Goal: Task Accomplishment & Management: Manage account settings

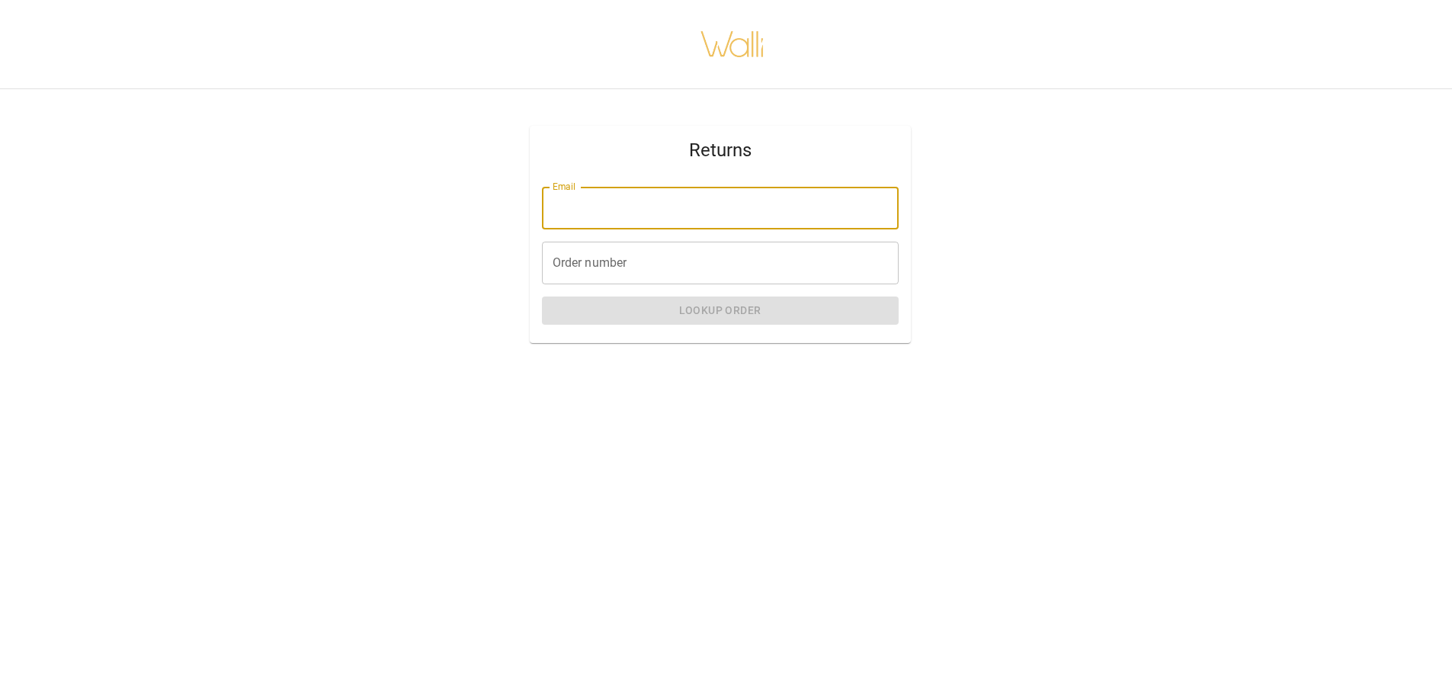
click at [576, 209] on input "Email" at bounding box center [720, 208] width 357 height 43
type input "**********"
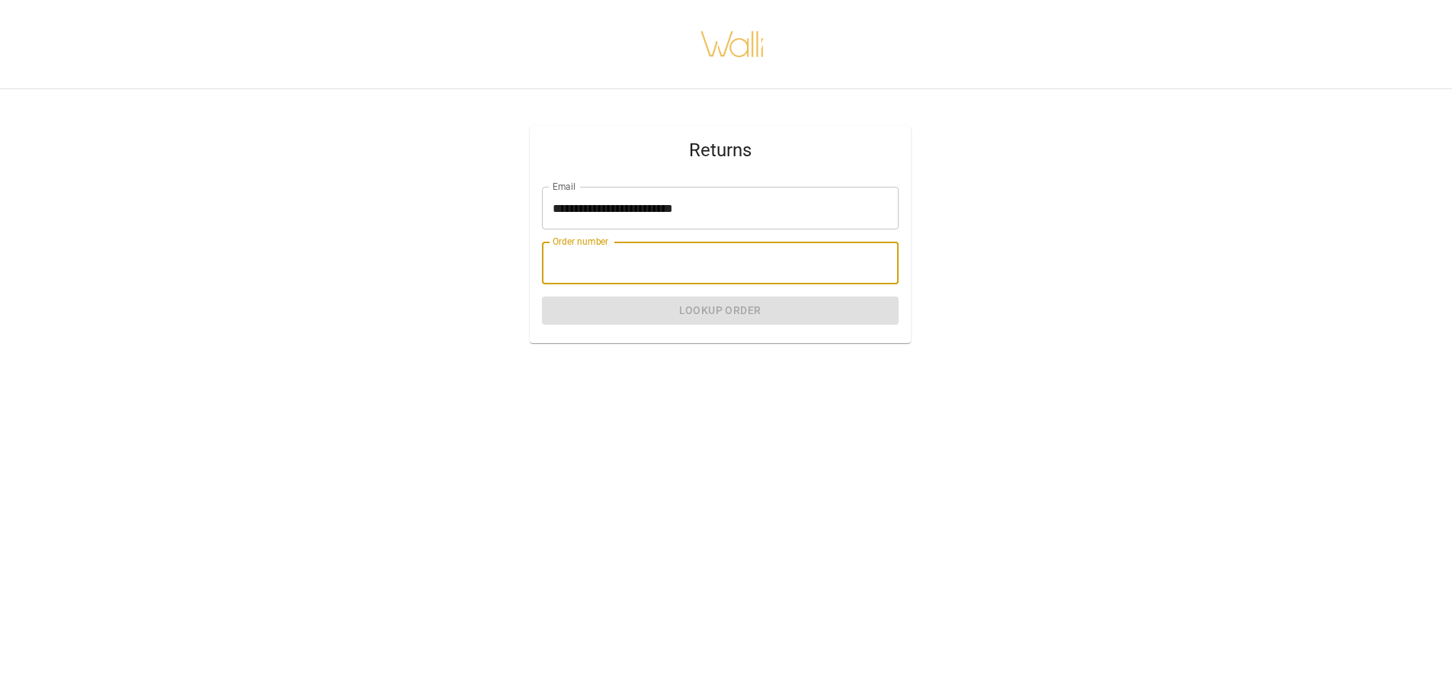
click at [553, 252] on div "Order number Order number" at bounding box center [720, 263] width 357 height 43
paste input "*******"
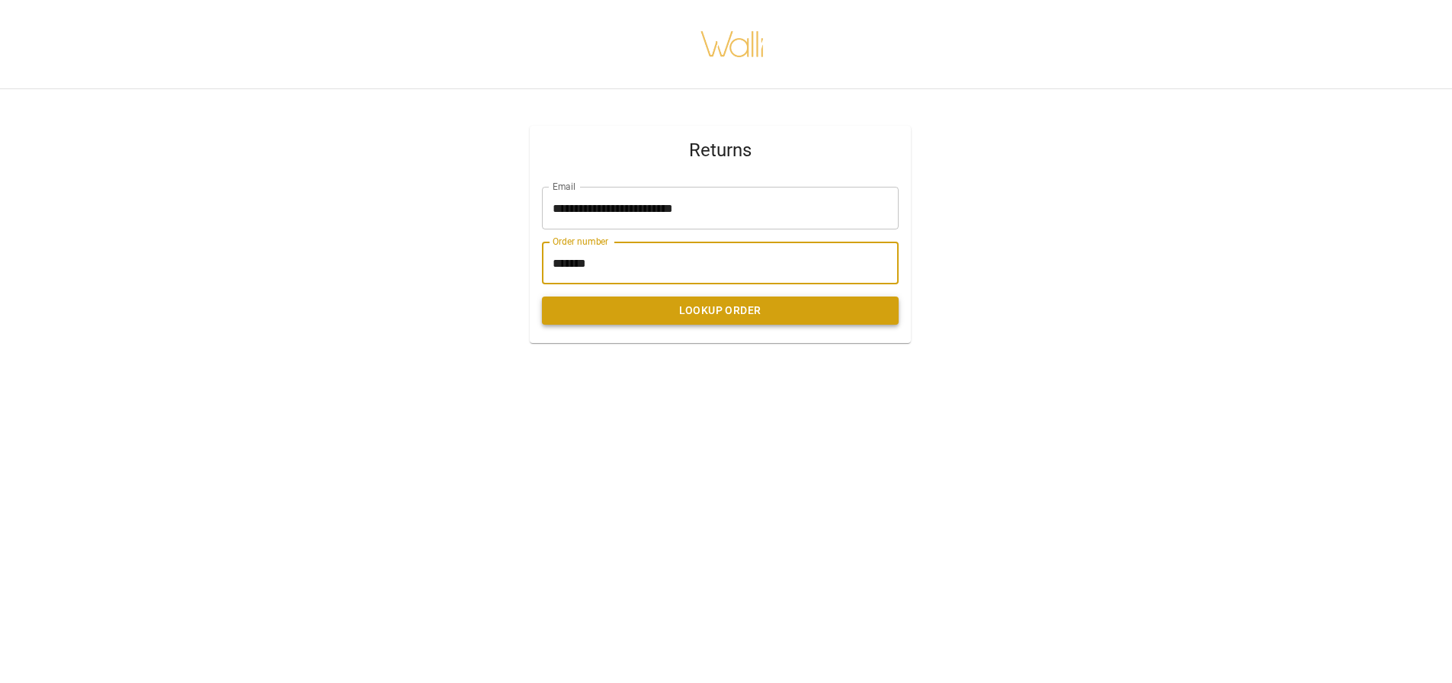
type input "*******"
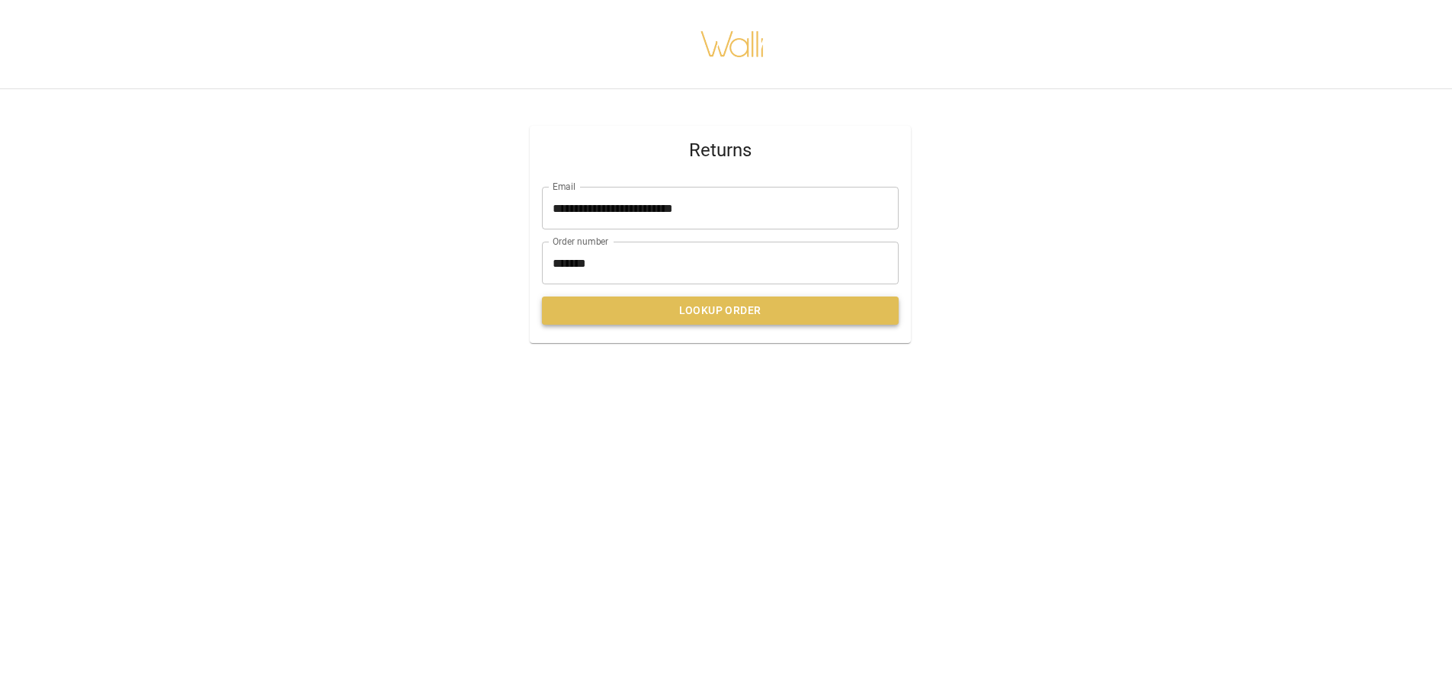
click at [659, 315] on button "Lookup Order" at bounding box center [720, 311] width 357 height 28
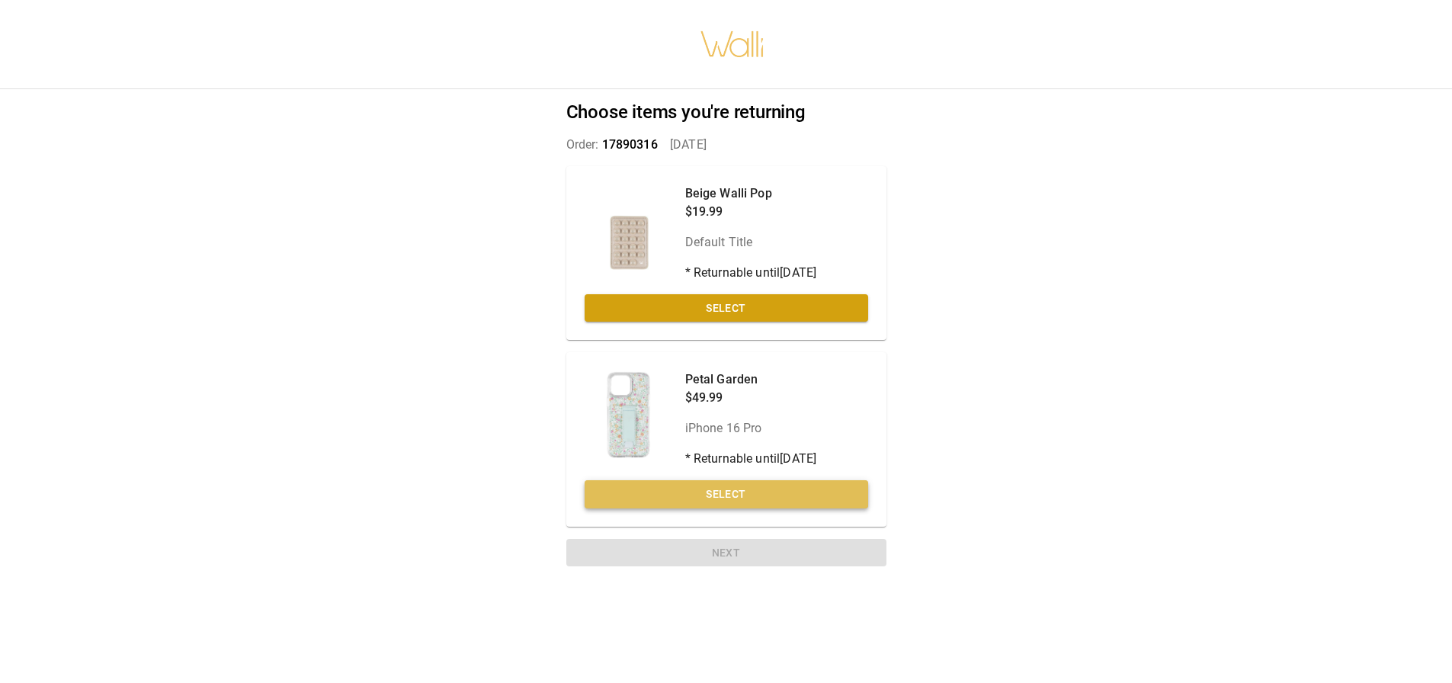
click at [730, 496] on button "Select" at bounding box center [727, 494] width 284 height 28
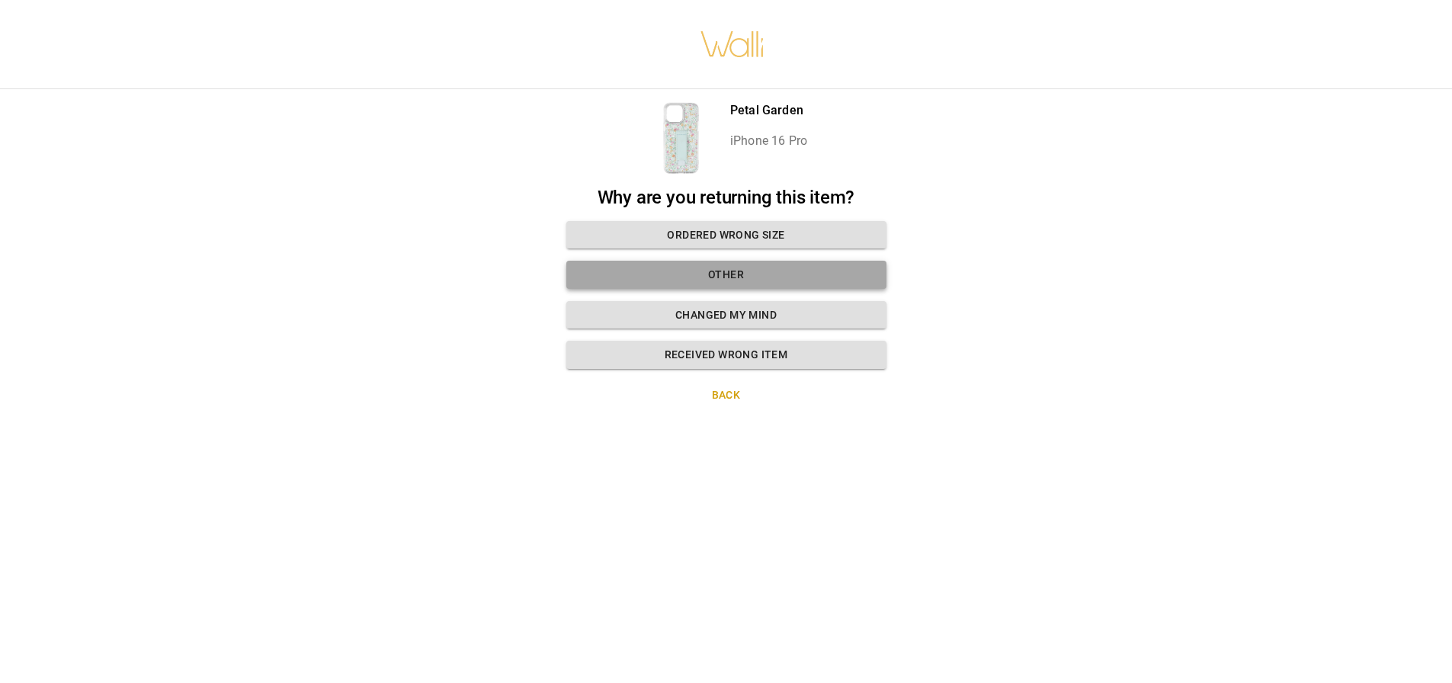
click at [752, 278] on button "Other" at bounding box center [726, 275] width 320 height 28
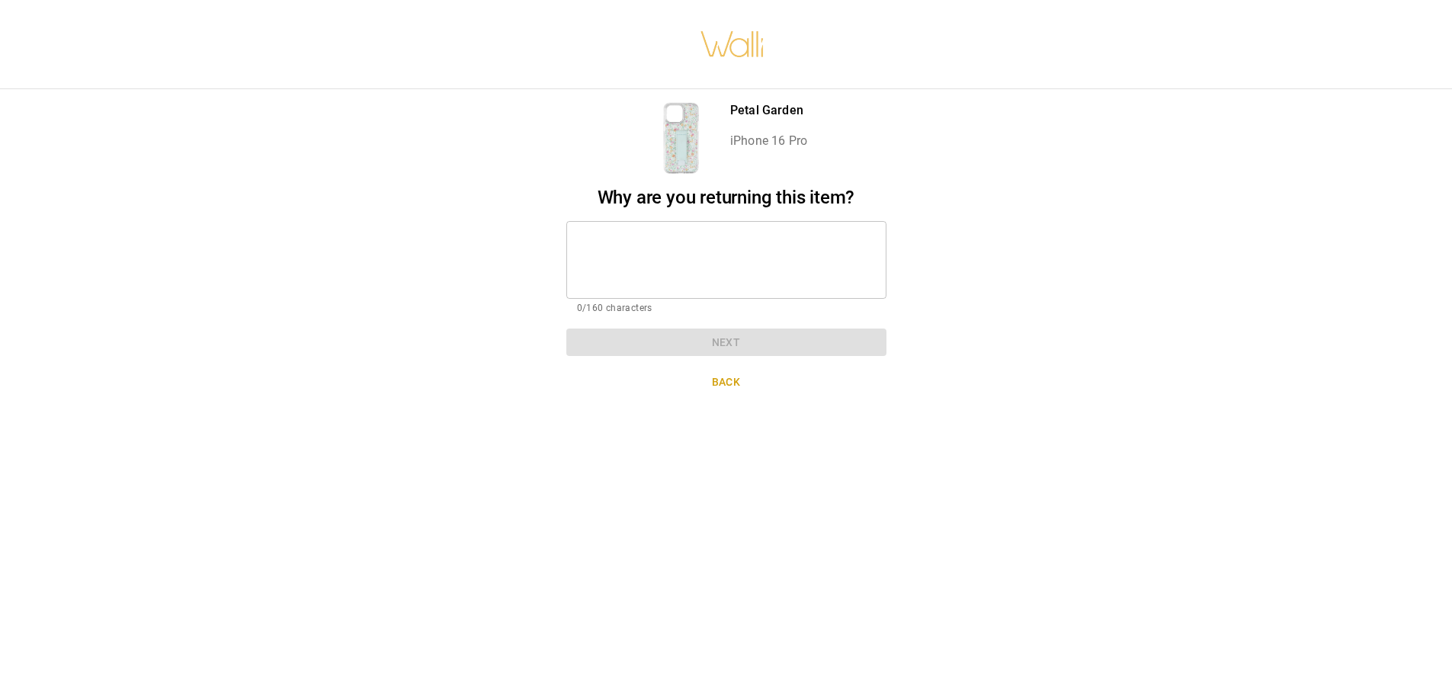
click at [637, 249] on textarea at bounding box center [726, 259] width 299 height 53
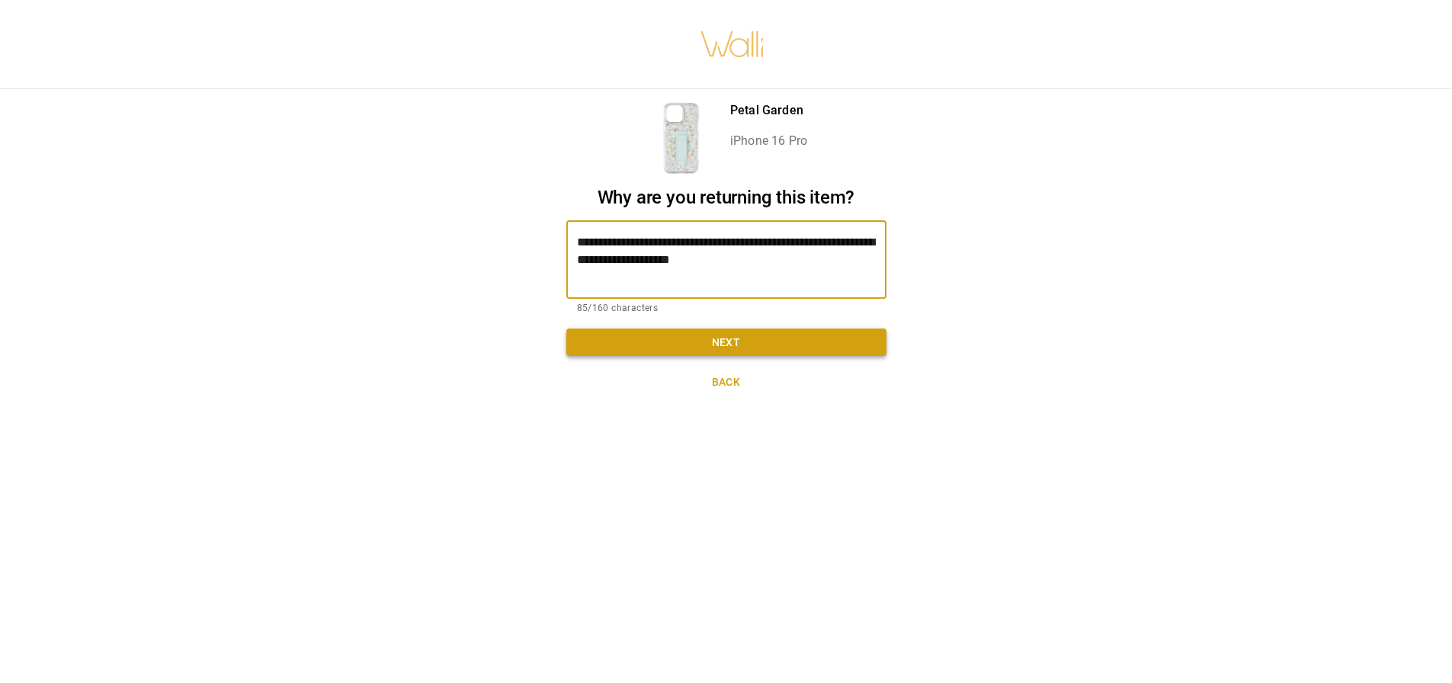
type textarea "**********"
click at [676, 351] on button "Next" at bounding box center [726, 343] width 320 height 28
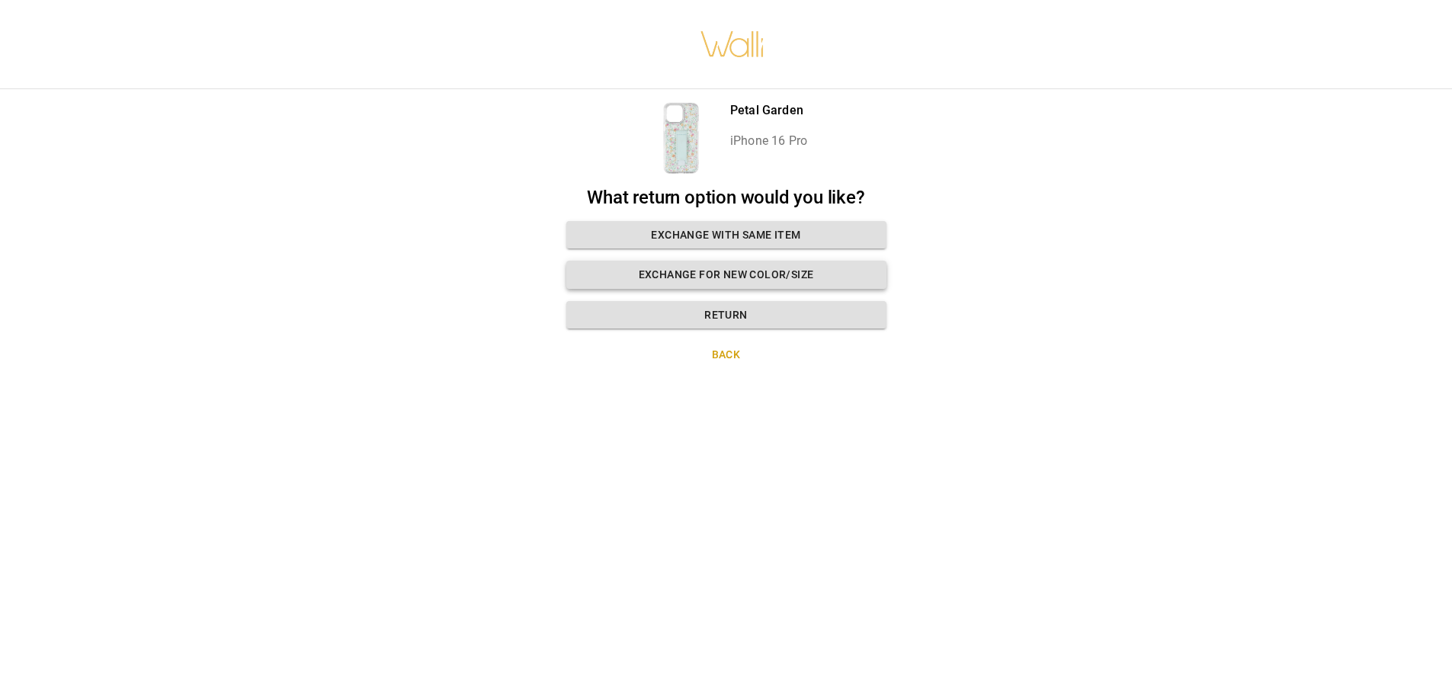
click at [692, 277] on button "Exchange for new color/size" at bounding box center [726, 275] width 320 height 28
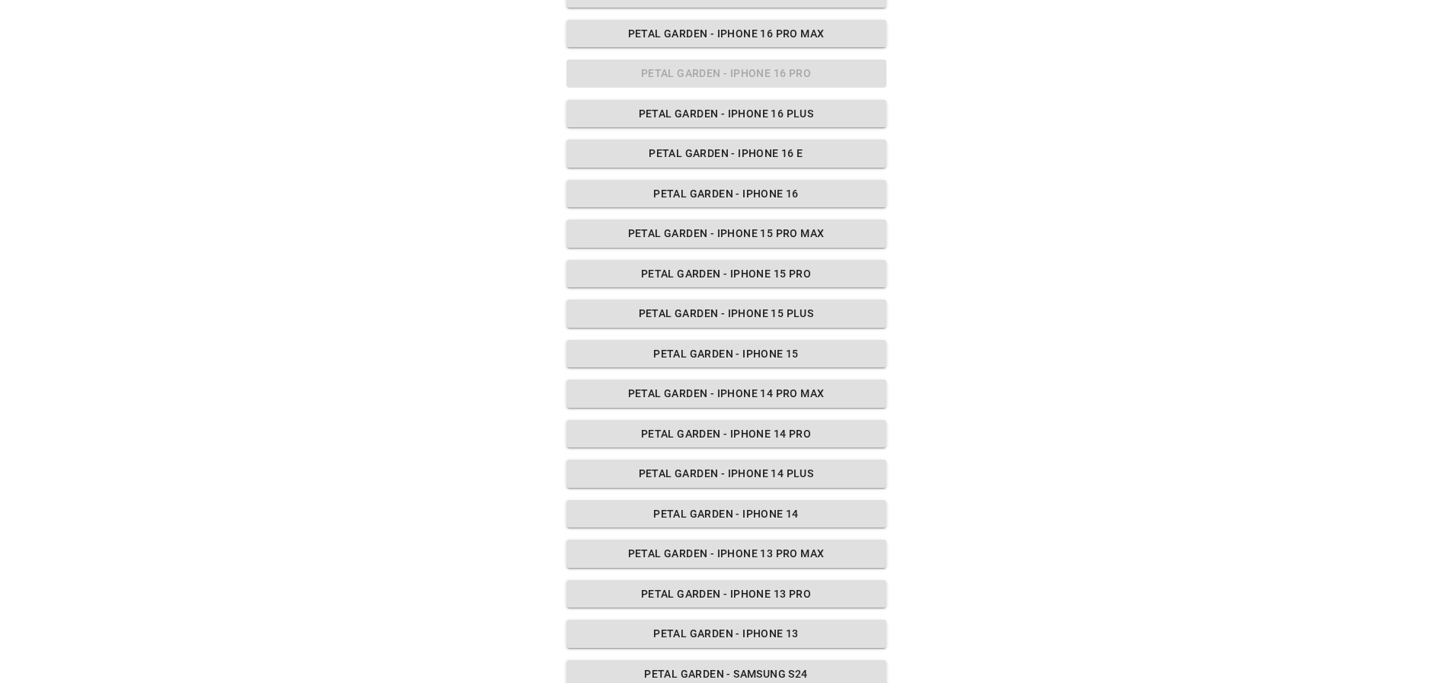
scroll to position [614, 0]
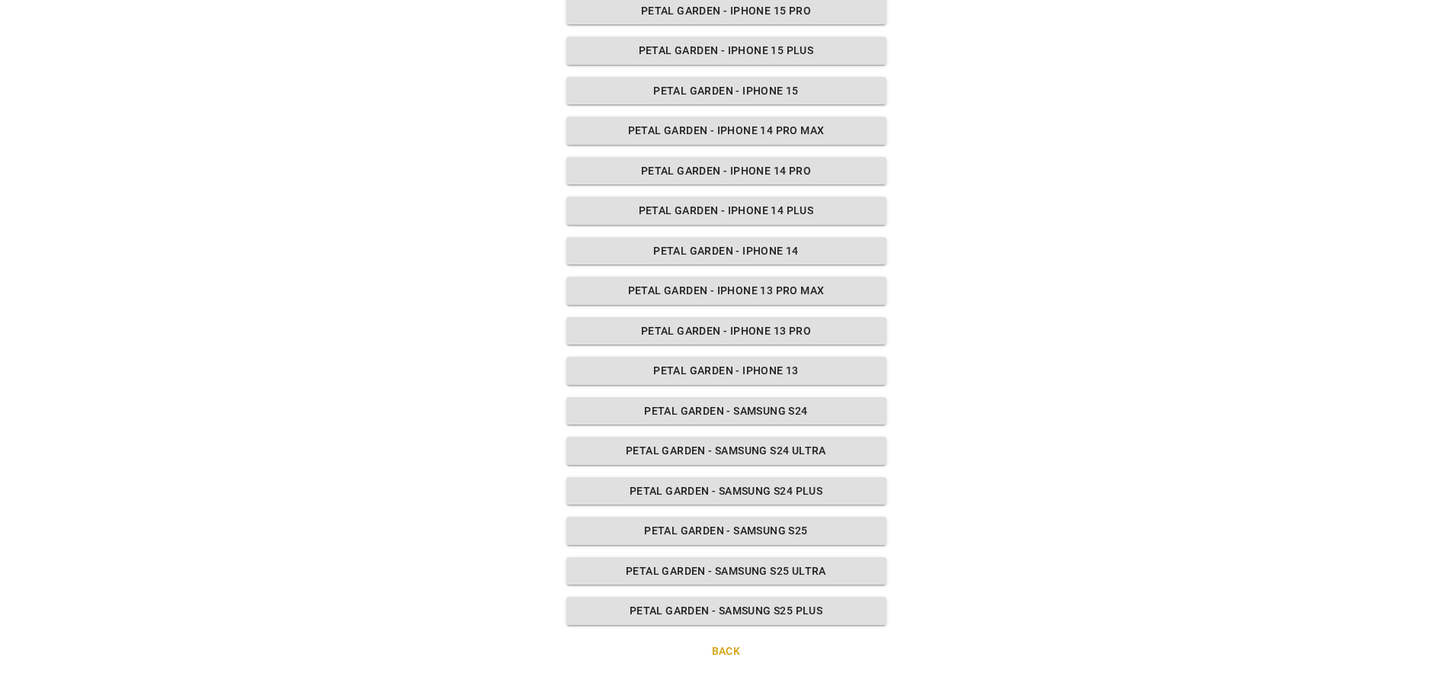
click at [730, 647] on button "Back" at bounding box center [726, 651] width 320 height 28
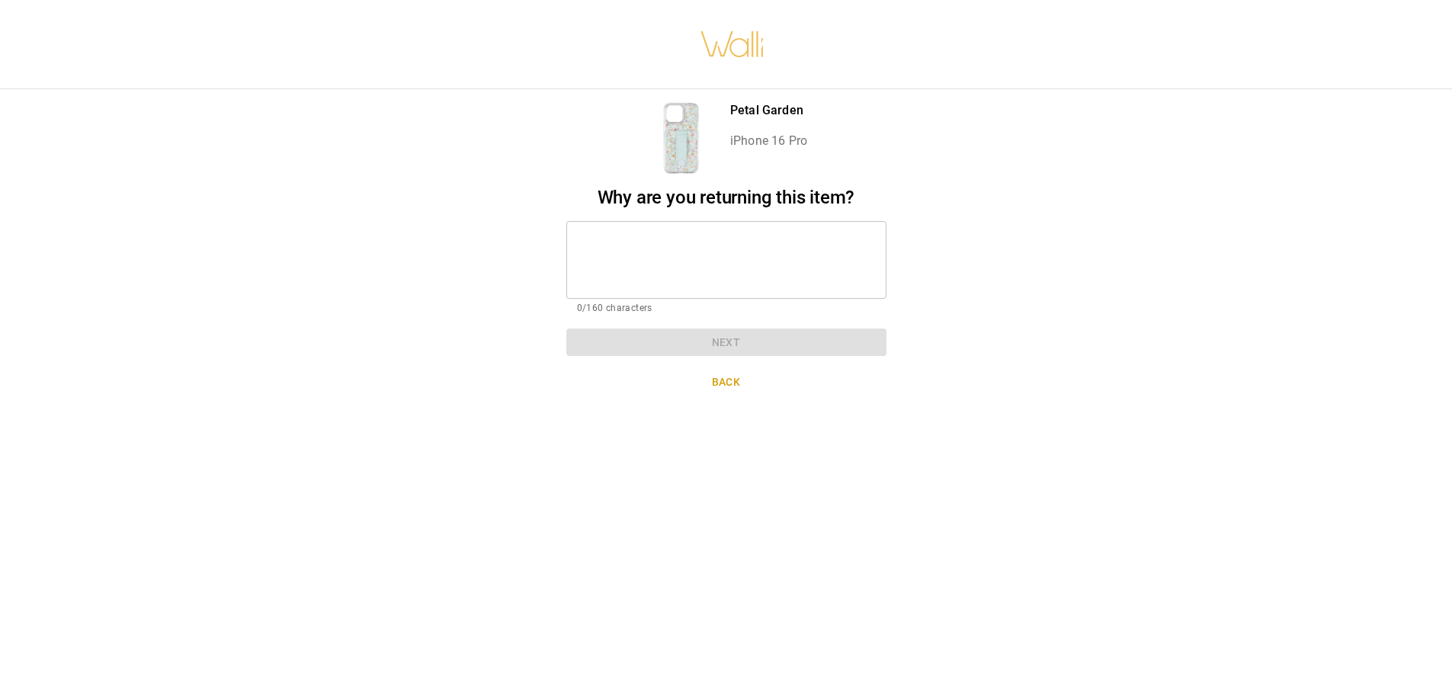
scroll to position [0, 0]
click at [594, 246] on textarea at bounding box center [726, 259] width 299 height 53
click at [724, 381] on button "Back" at bounding box center [726, 382] width 320 height 28
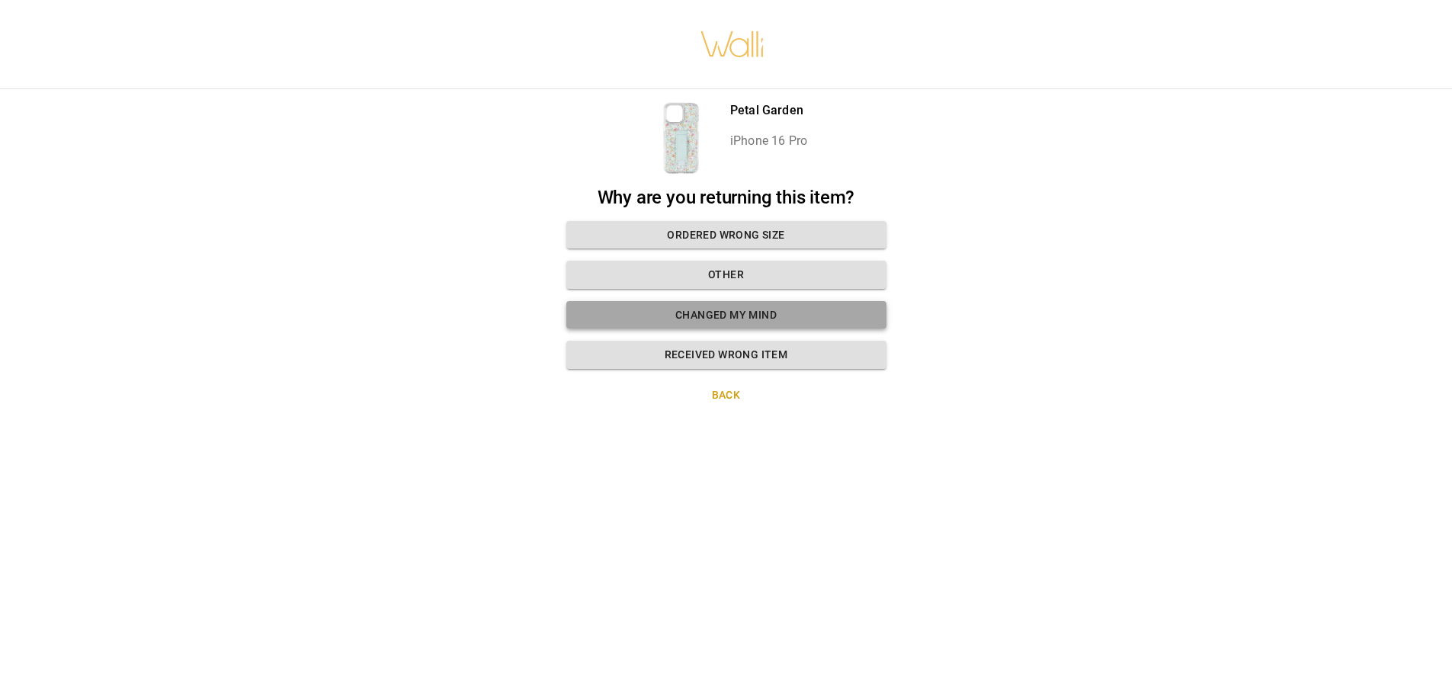
click at [729, 316] on button "Changed my mind" at bounding box center [726, 315] width 320 height 28
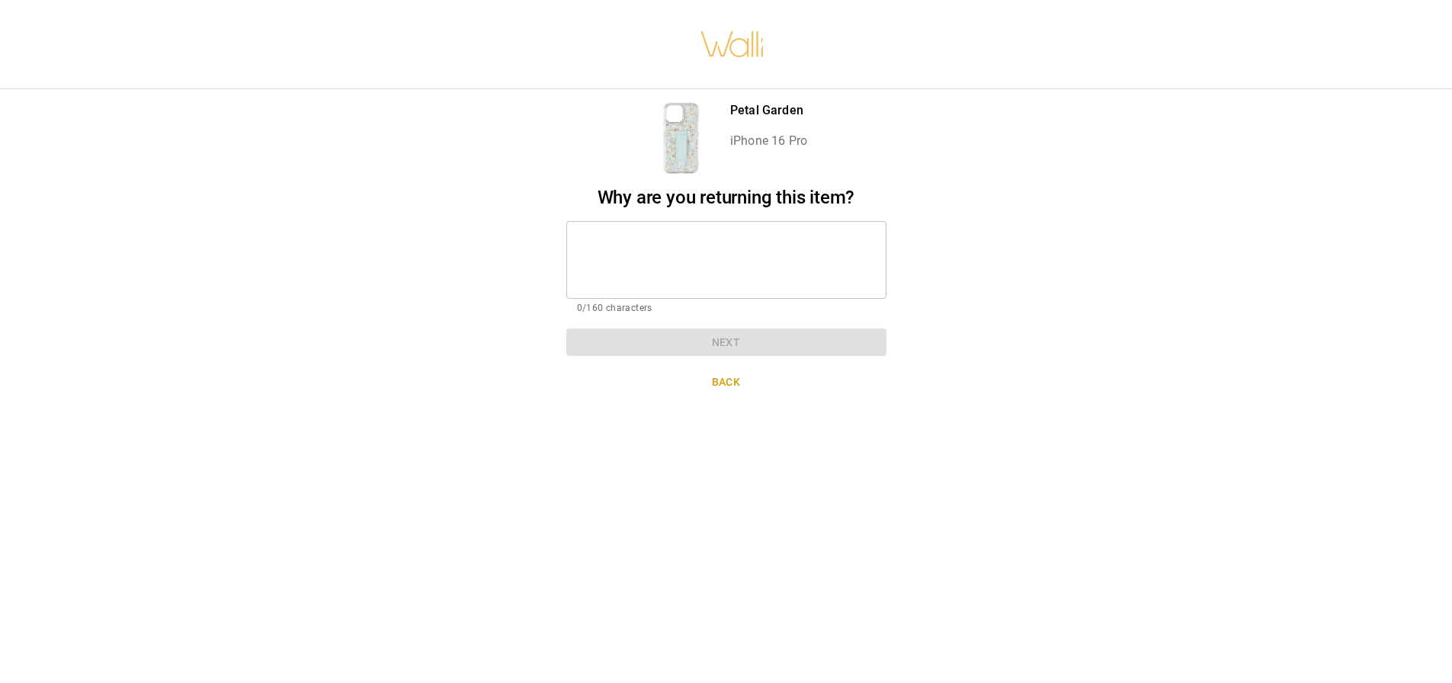
click at [602, 247] on textarea at bounding box center [726, 259] width 299 height 53
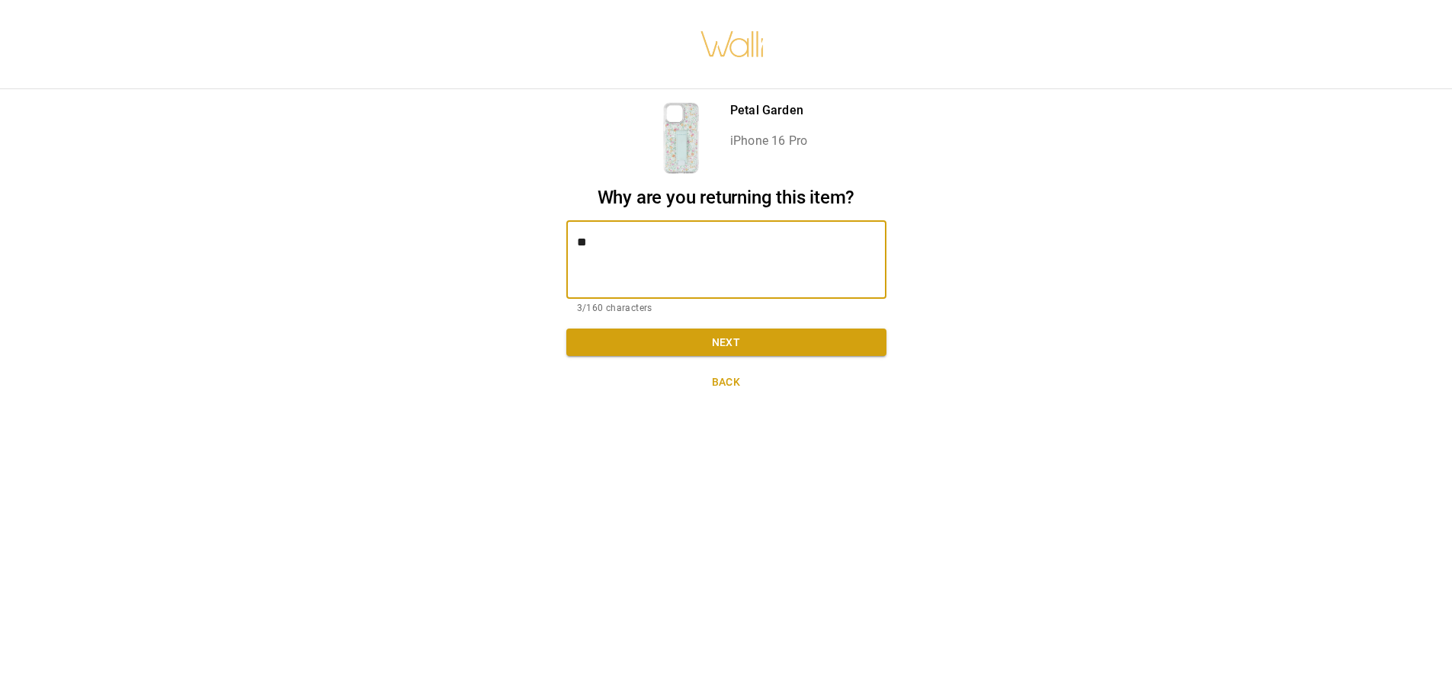
type textarea "*"
type textarea "**********"
click at [670, 342] on button "Next" at bounding box center [726, 343] width 320 height 28
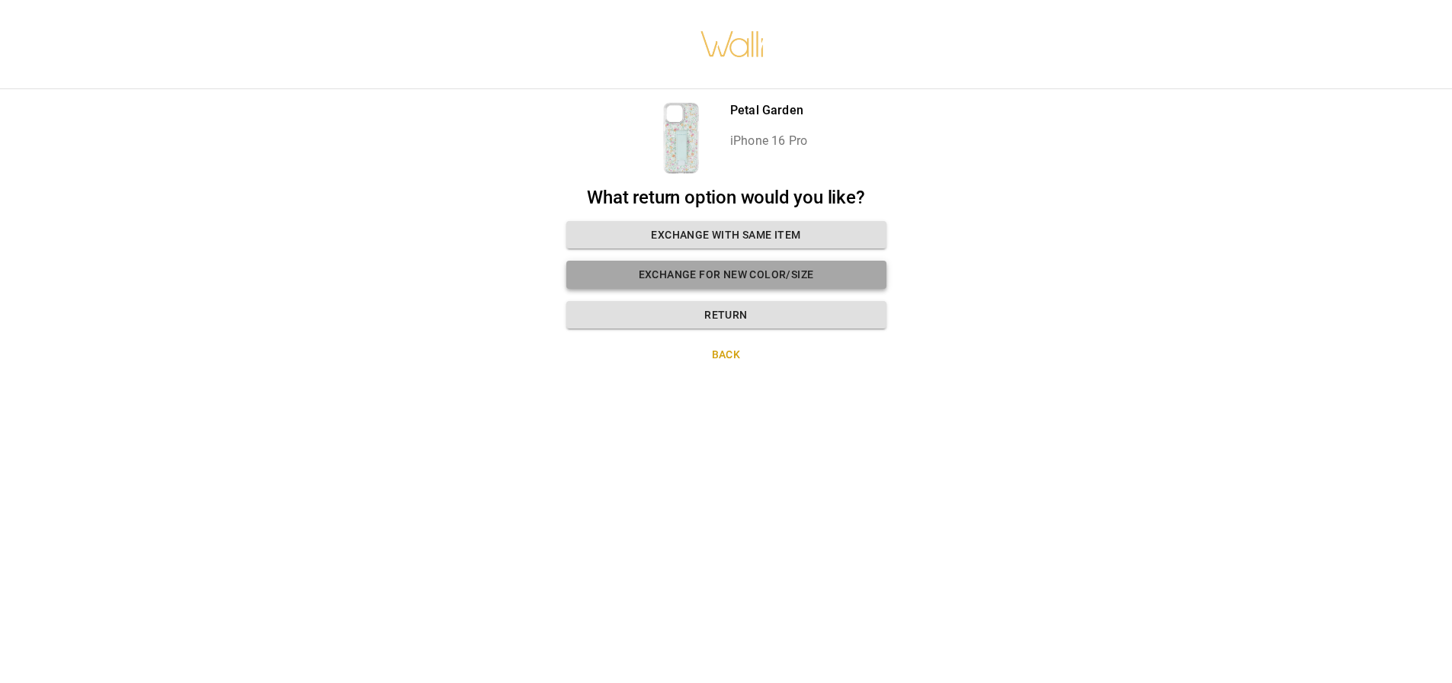
click at [692, 276] on button "Exchange for new color/size" at bounding box center [726, 275] width 320 height 28
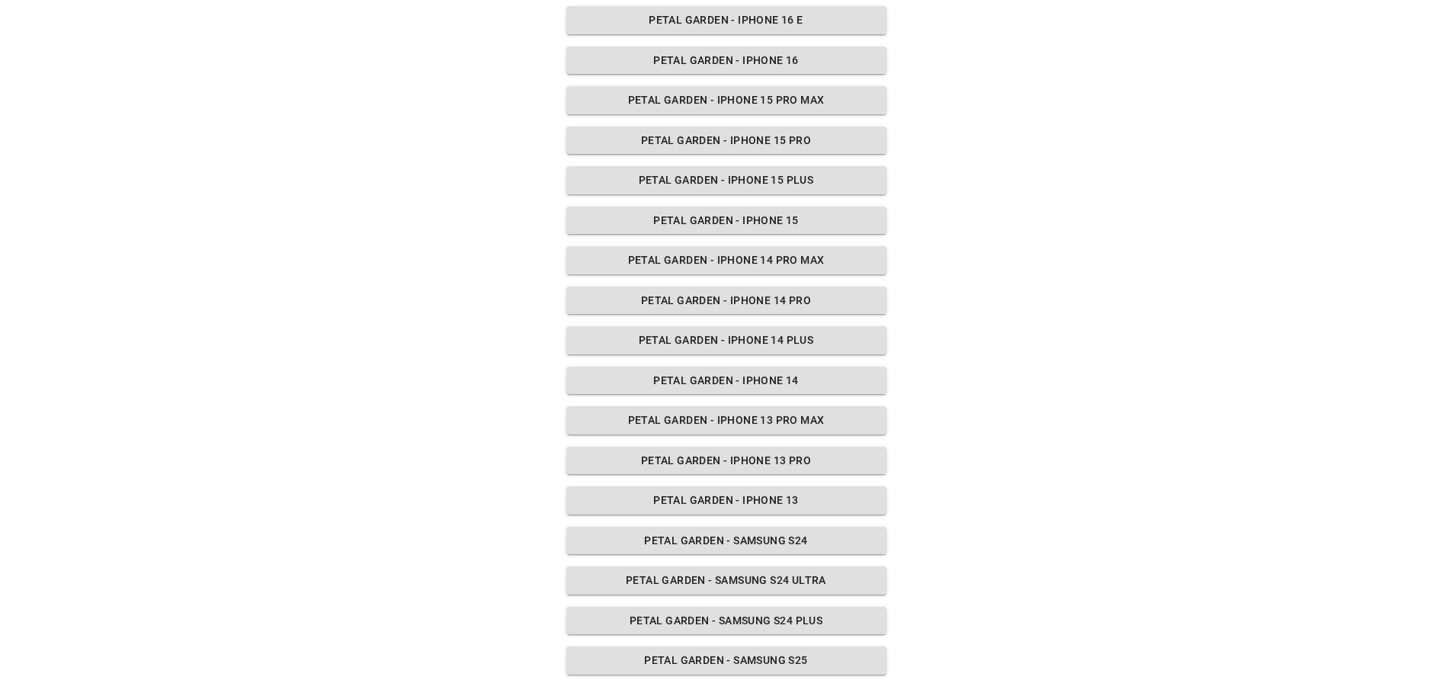
scroll to position [614, 0]
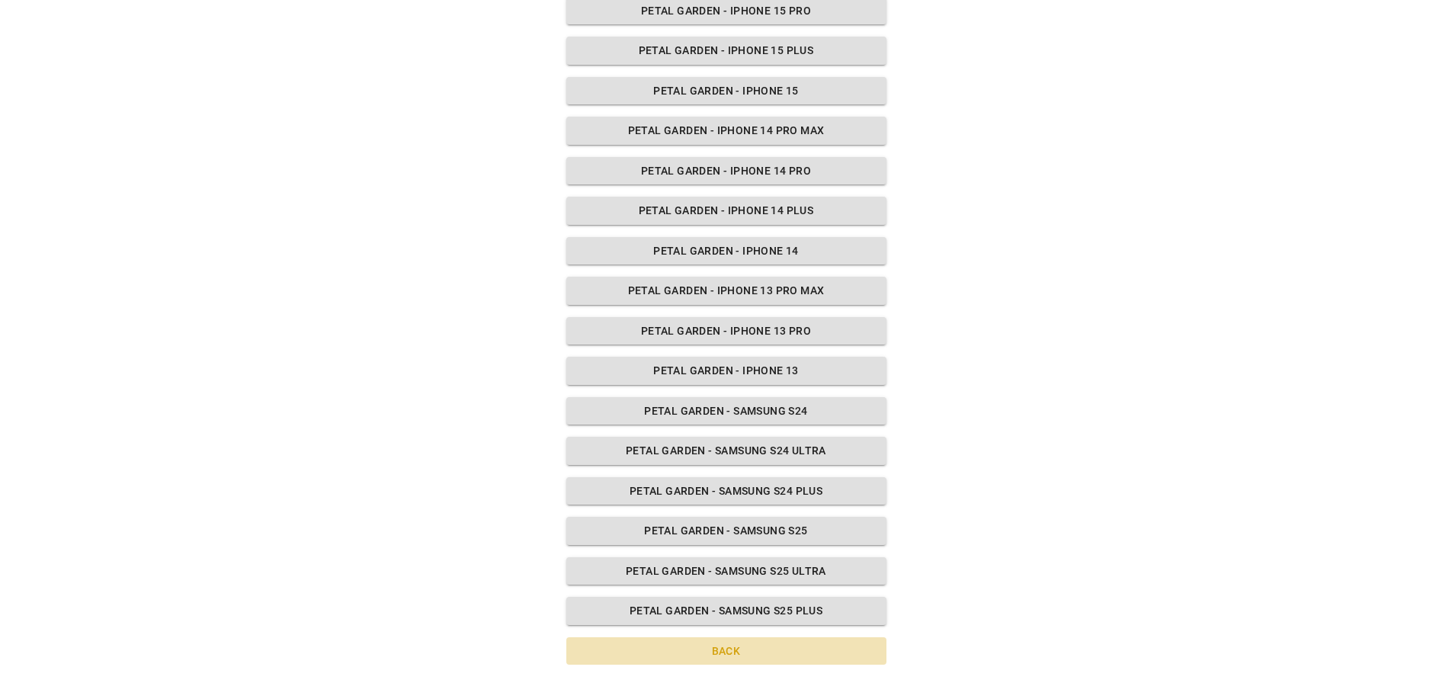
click at [724, 651] on button "Back" at bounding box center [726, 651] width 320 height 28
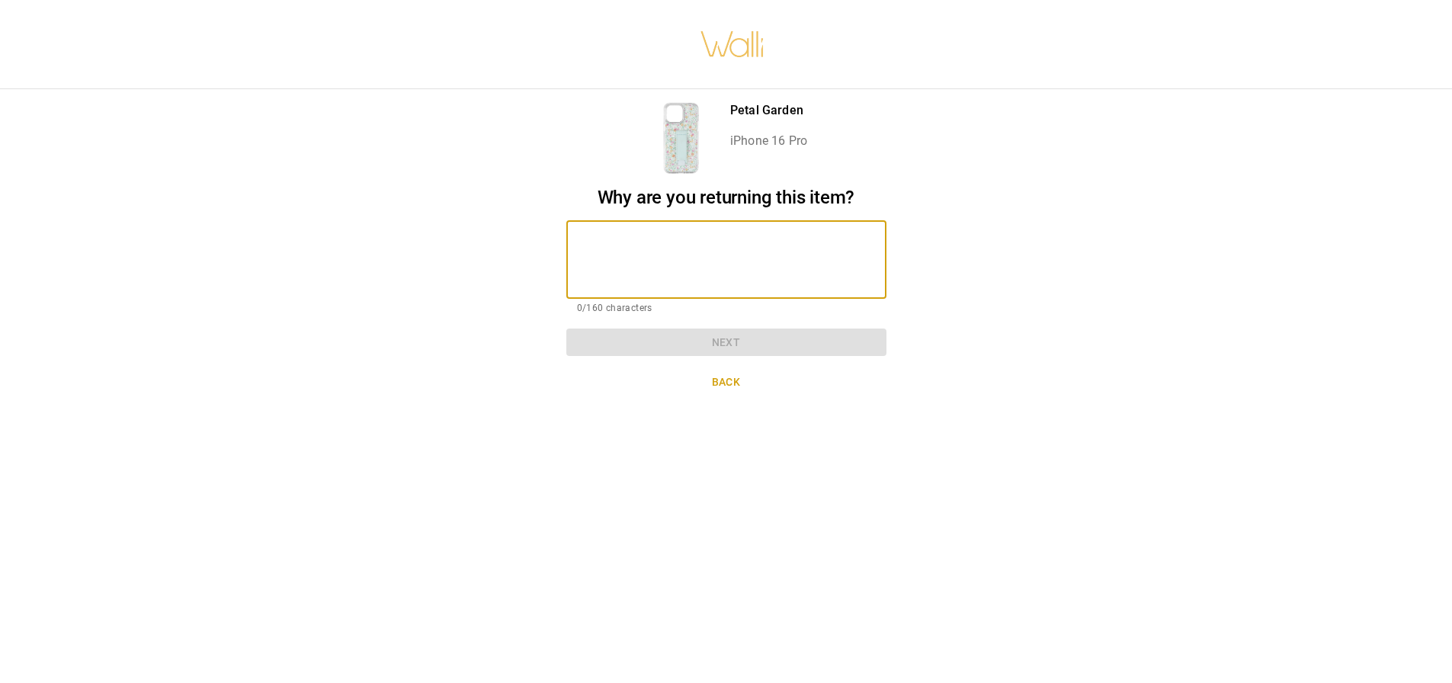
click at [625, 255] on textarea at bounding box center [726, 259] width 299 height 53
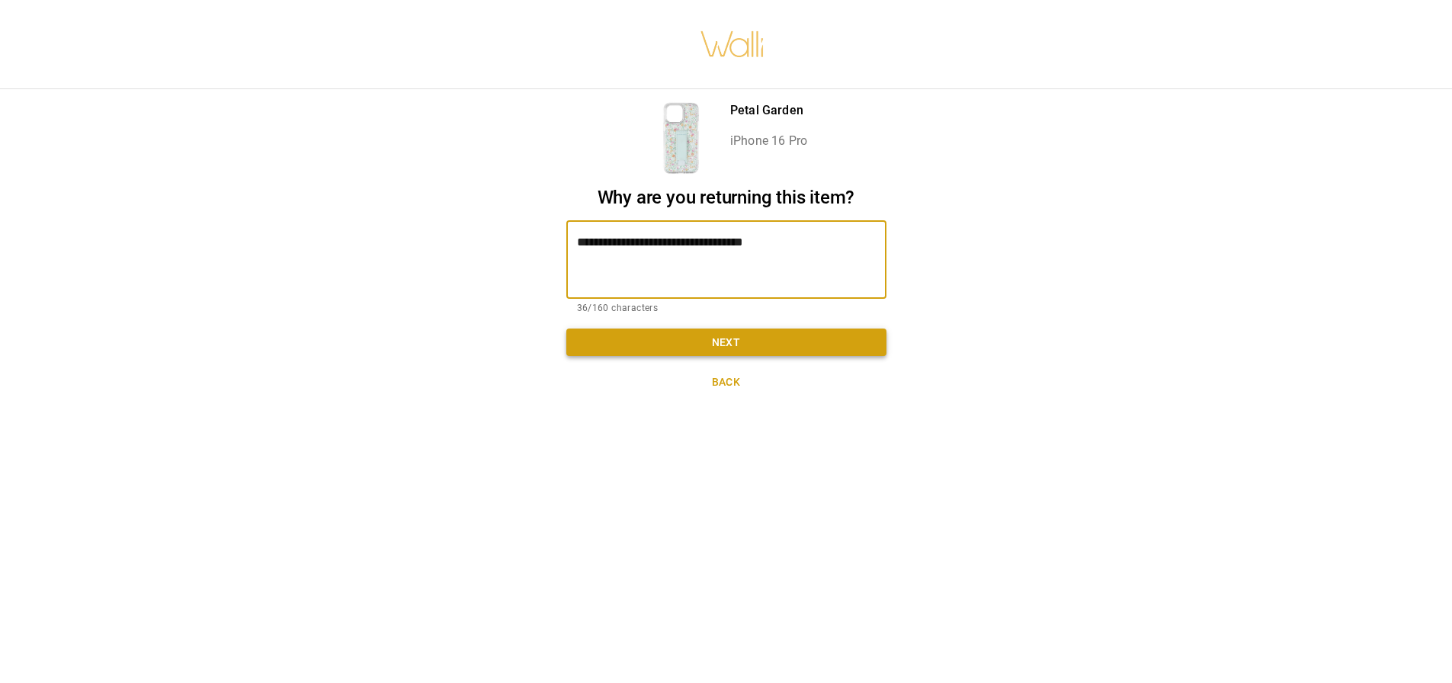
type textarea "**********"
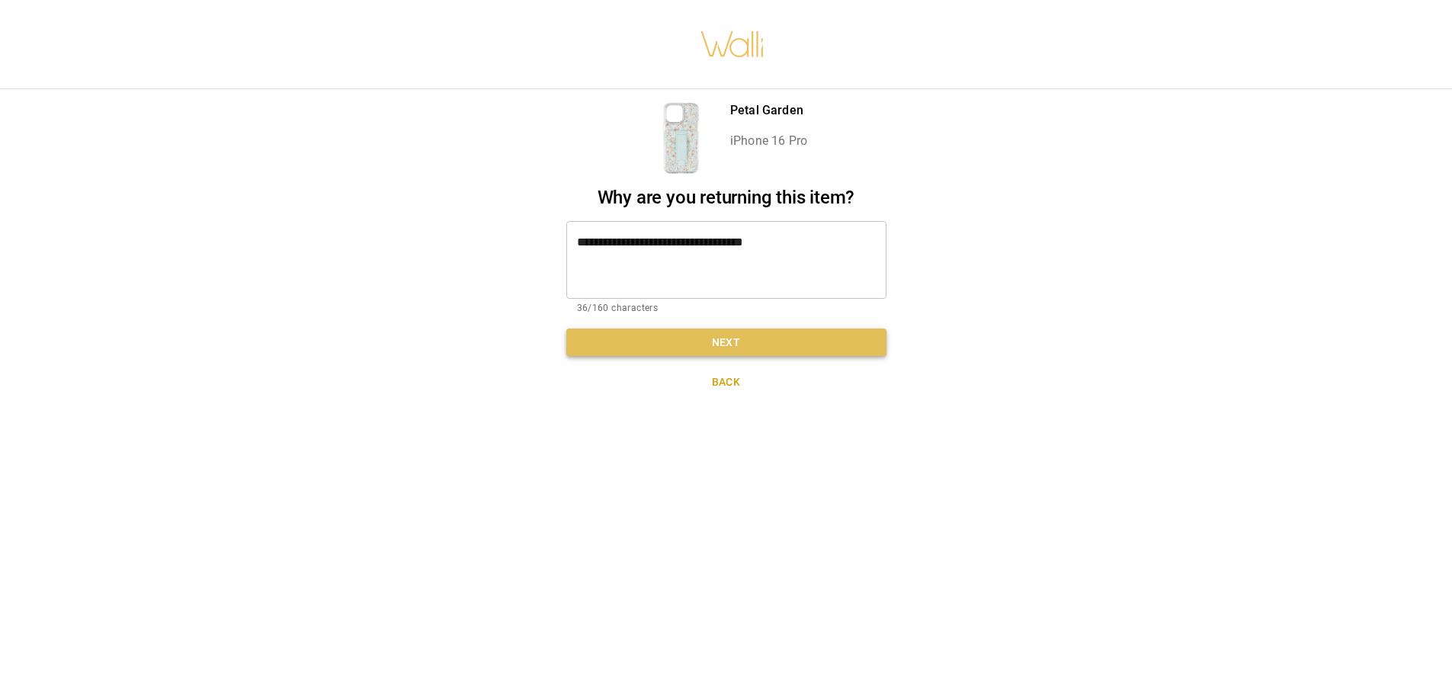
click at [751, 345] on button "Next" at bounding box center [726, 343] width 320 height 28
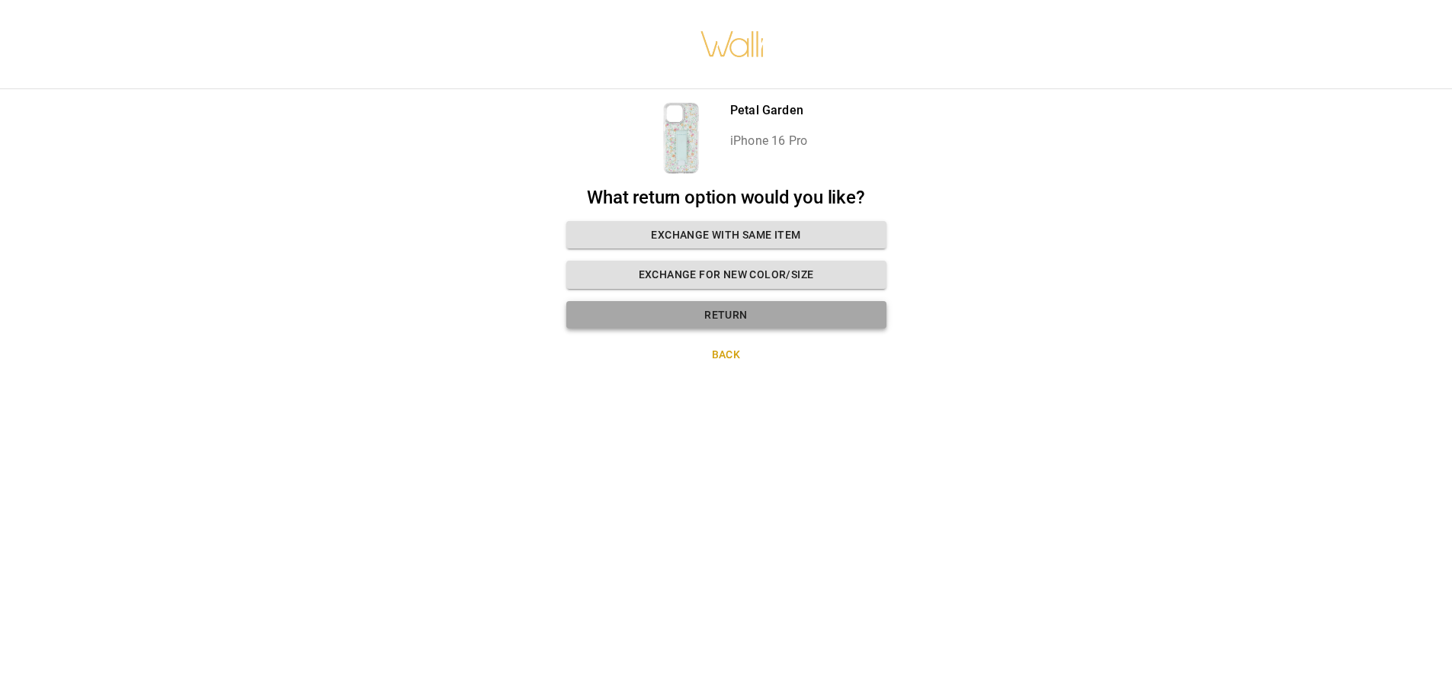
click at [727, 316] on button "Return" at bounding box center [726, 315] width 320 height 28
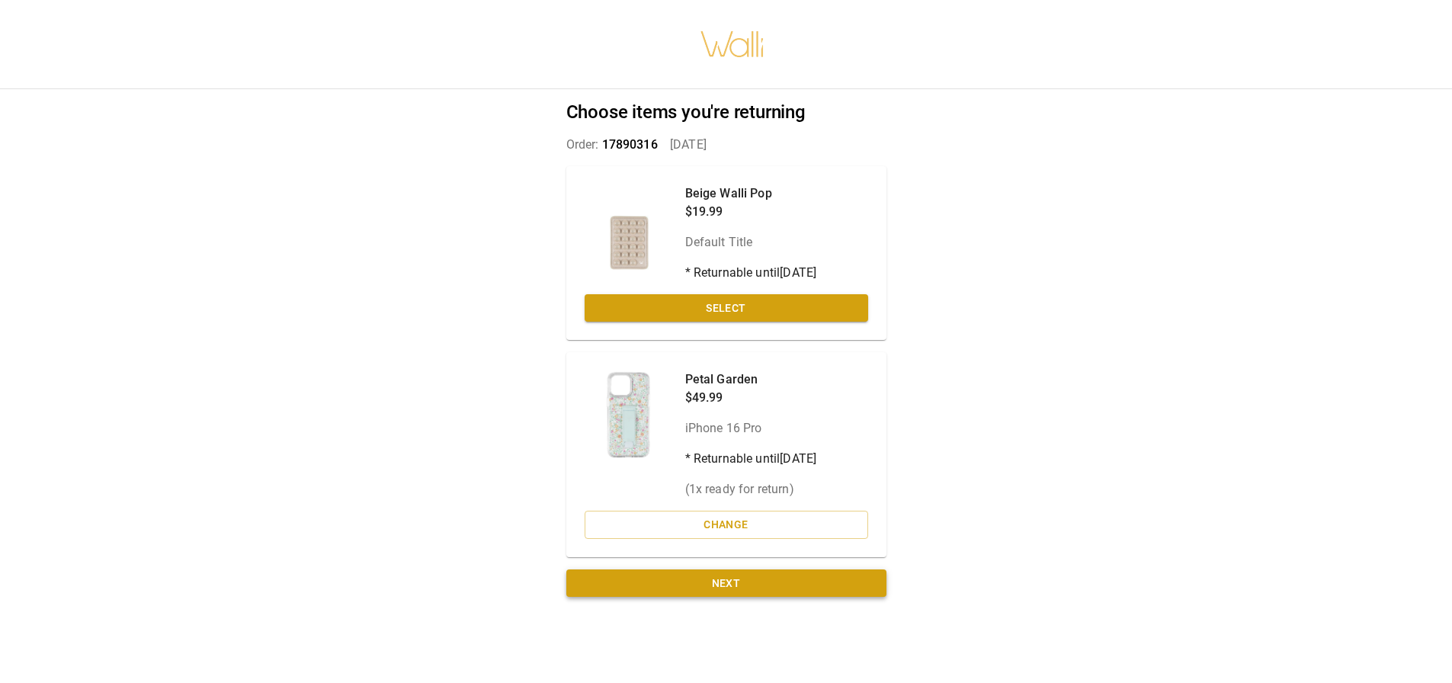
click at [735, 586] on button "Next" at bounding box center [726, 584] width 320 height 28
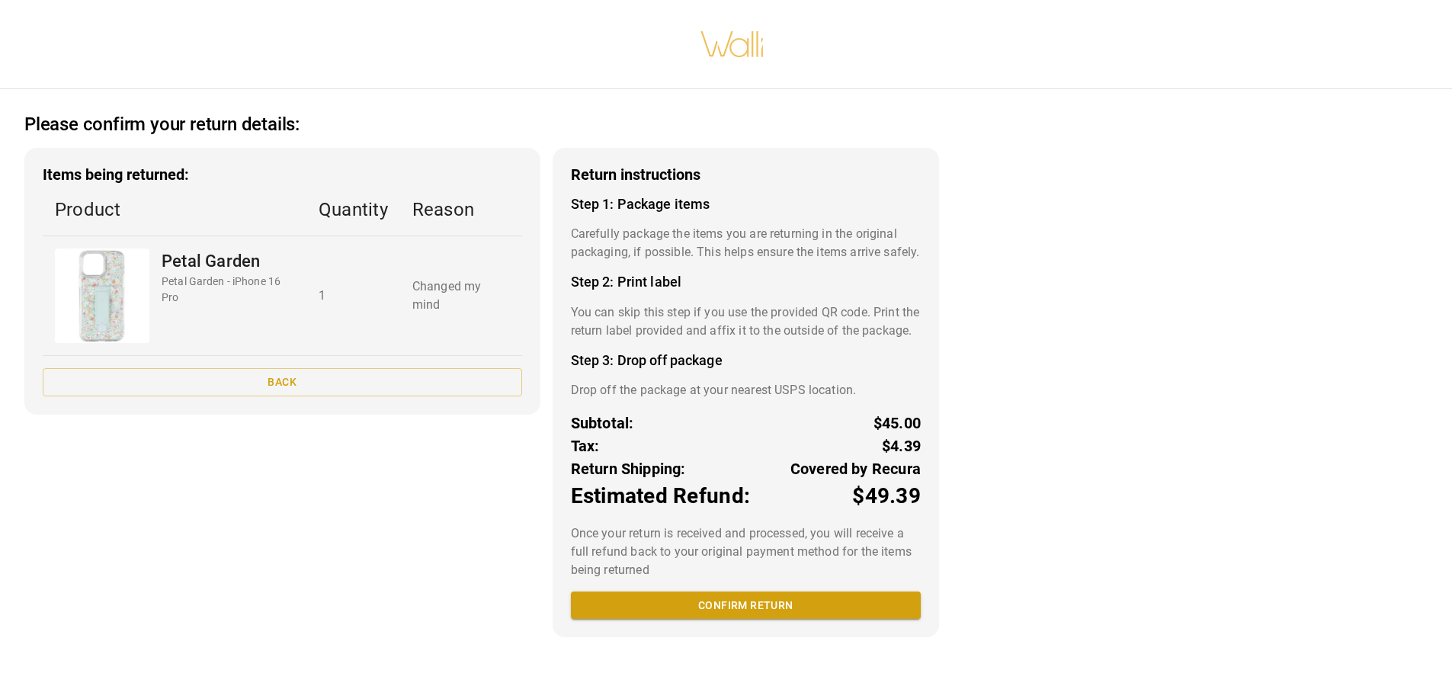
scroll to position [3, 0]
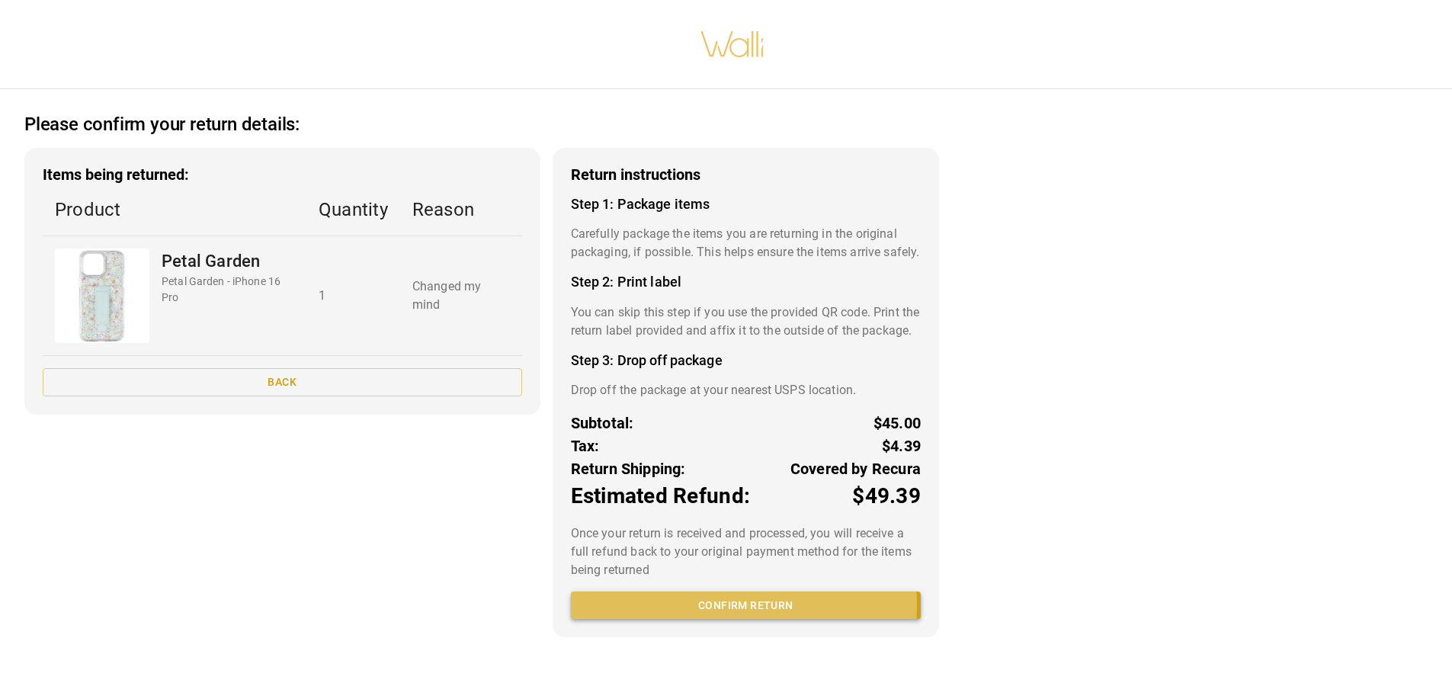
click at [704, 620] on button "Confirm return" at bounding box center [746, 606] width 350 height 28
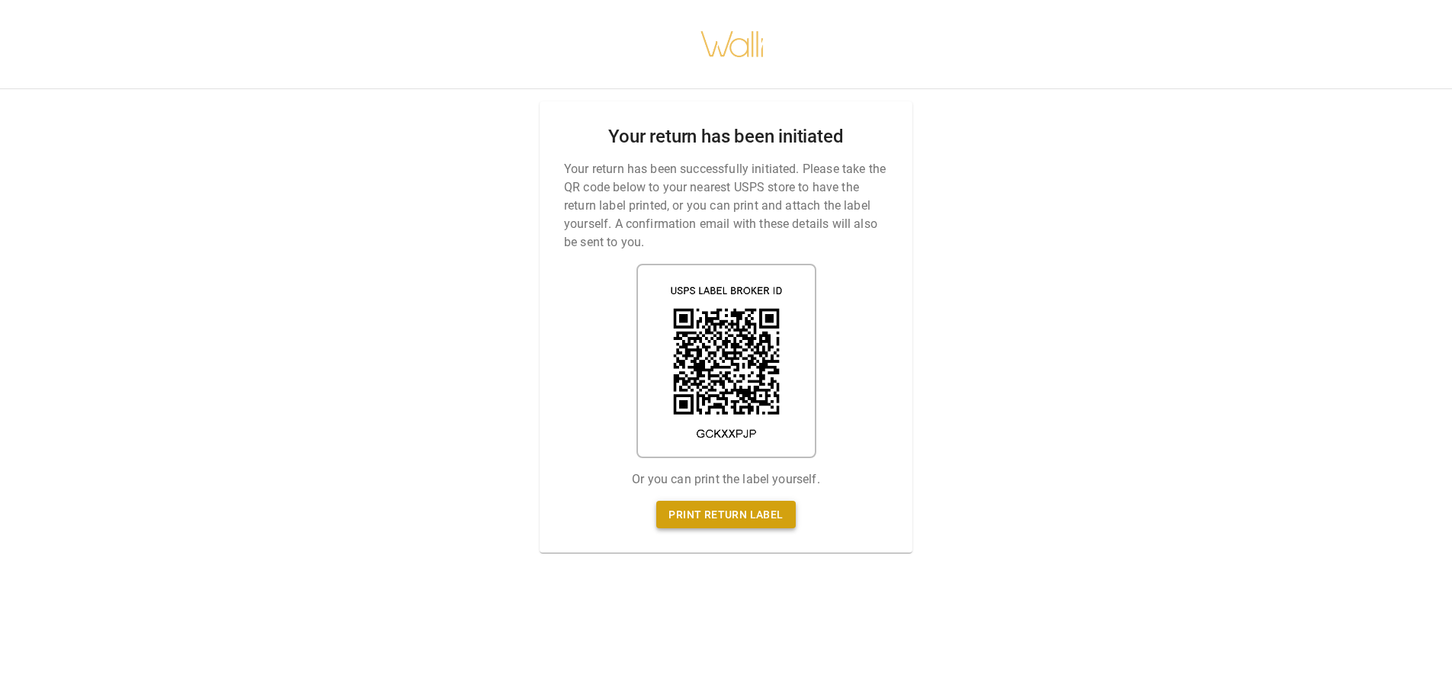
click at [748, 517] on link "Print return label" at bounding box center [725, 515] width 139 height 28
click at [744, 50] on img at bounding box center [733, 44] width 66 height 66
